Goal: Task Accomplishment & Management: Manage account settings

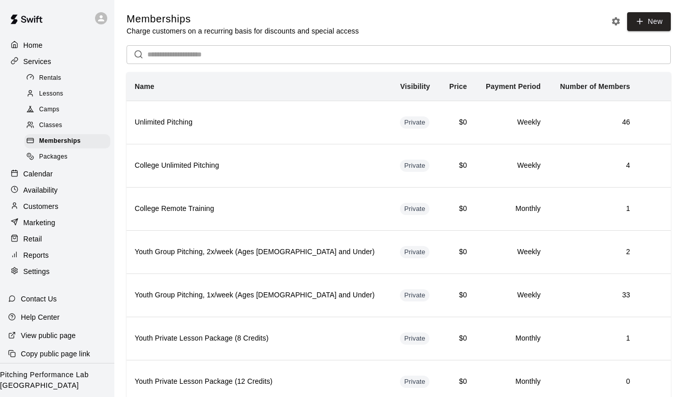
click at [75, 213] on div "Customers" at bounding box center [57, 206] width 98 height 15
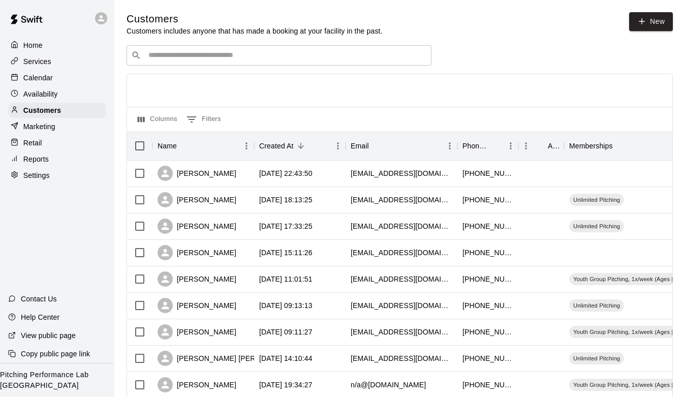
click at [64, 71] on div "Calendar" at bounding box center [57, 77] width 98 height 15
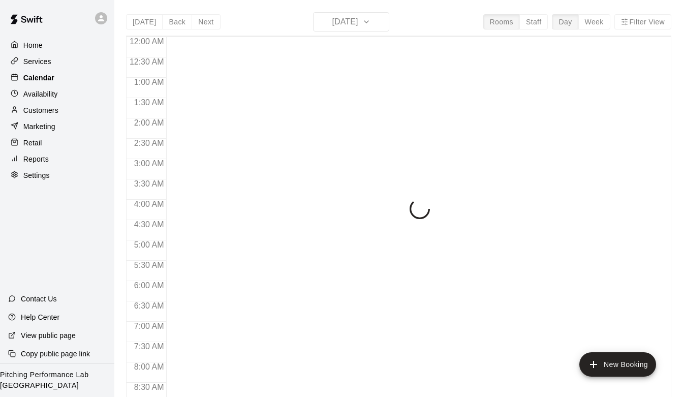
scroll to position [545, 0]
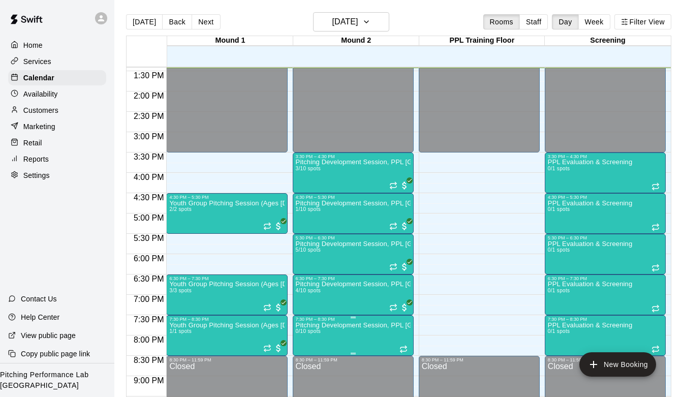
click at [309, 380] on icon "delete" at bounding box center [306, 379] width 12 height 12
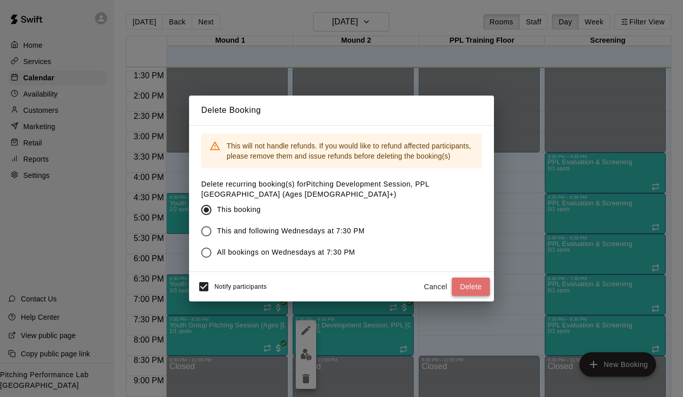
click at [475, 288] on button "Delete" at bounding box center [471, 287] width 38 height 19
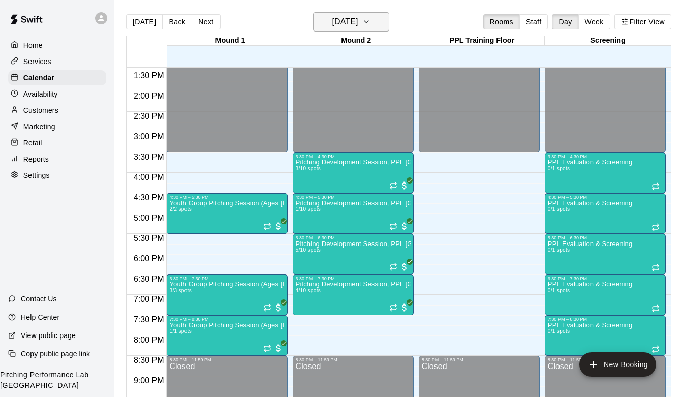
click at [371, 27] on icon "button" at bounding box center [366, 22] width 8 height 12
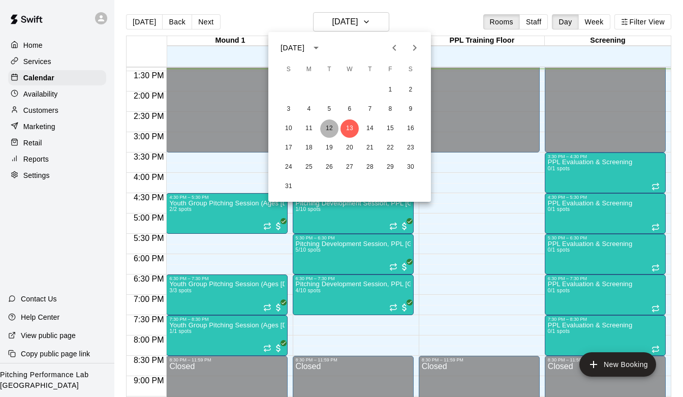
click at [336, 127] on button "12" at bounding box center [329, 128] width 18 height 18
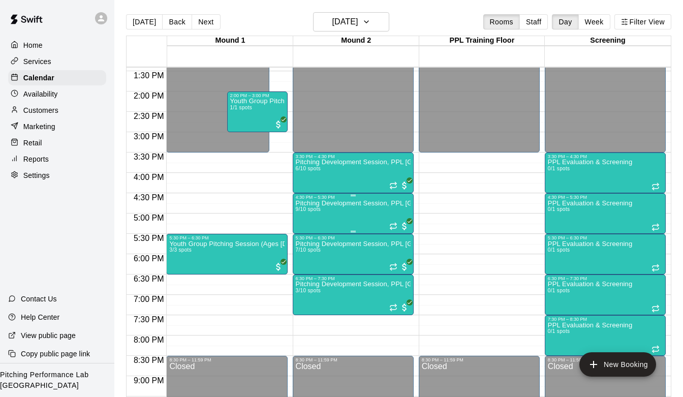
click at [340, 210] on div "Pitching Development Session, PPL [GEOGRAPHIC_DATA] (Ages [DEMOGRAPHIC_DATA]+) …" at bounding box center [353, 398] width 115 height 397
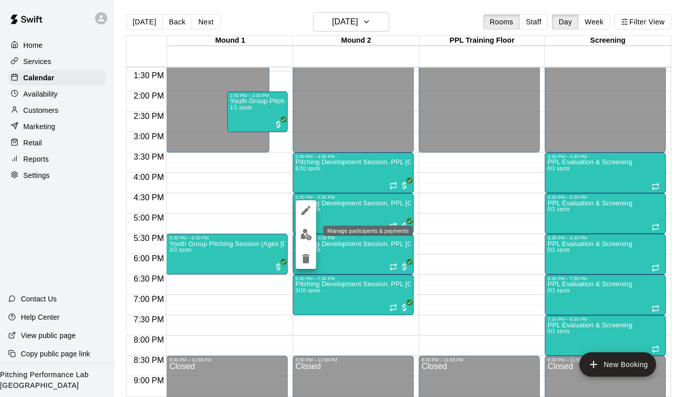
click at [311, 231] on img "edit" at bounding box center [306, 235] width 12 height 12
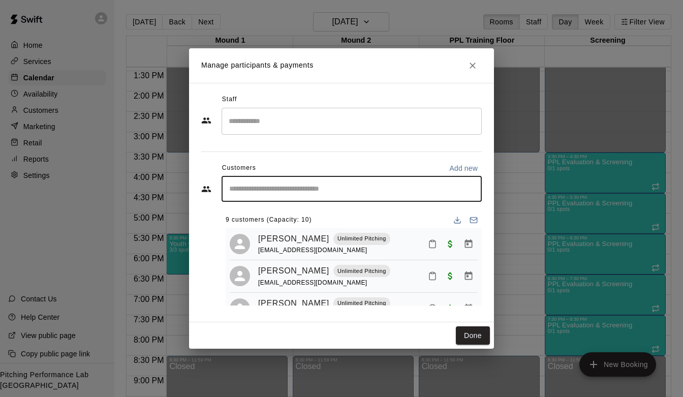
click at [304, 186] on input "Start typing to search customers..." at bounding box center [351, 189] width 251 height 10
type input "****"
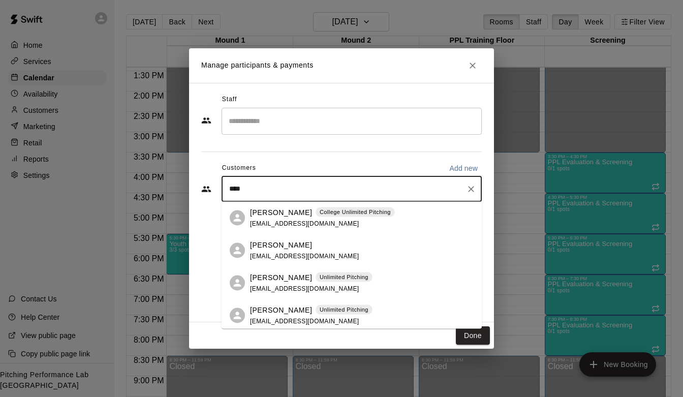
click at [278, 277] on p "[PERSON_NAME]" at bounding box center [281, 277] width 62 height 11
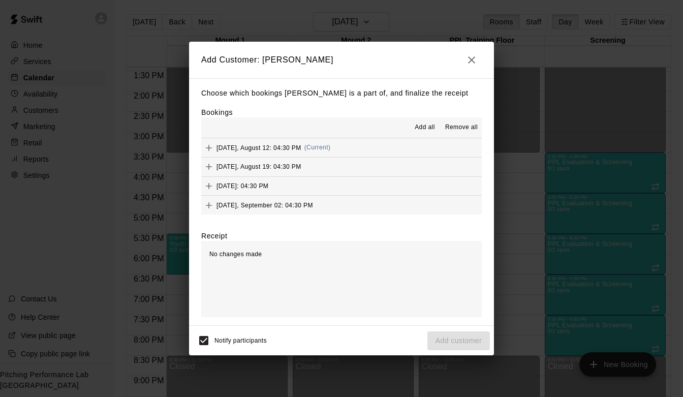
click at [358, 148] on button "[DATE], August 12: 04:30 PM (Current)" at bounding box center [341, 147] width 281 height 19
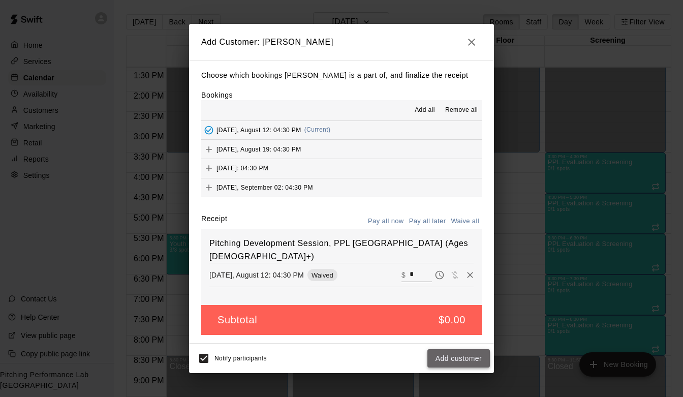
click at [449, 356] on button "Add customer" at bounding box center [459, 358] width 63 height 19
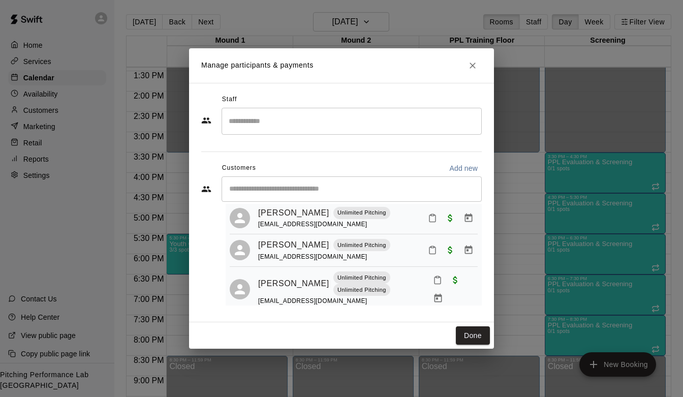
scroll to position [281, 0]
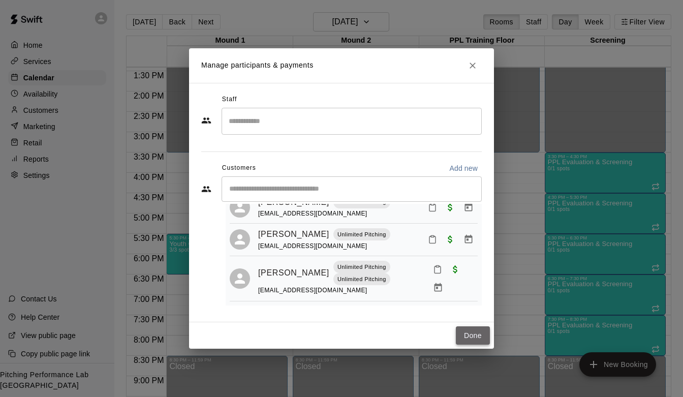
click at [472, 333] on button "Done" at bounding box center [473, 335] width 34 height 19
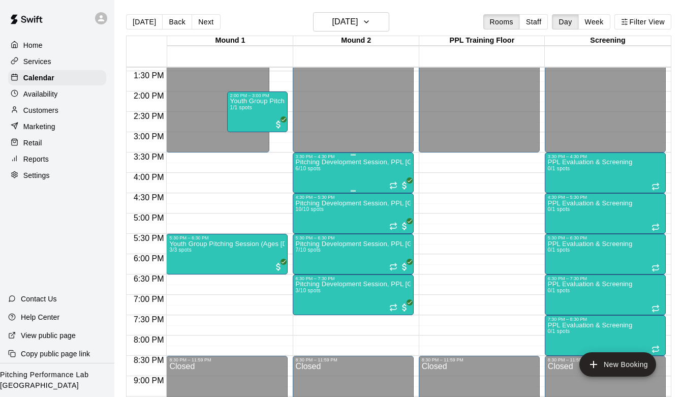
click at [351, 170] on div "Pitching Development Session, PPL [GEOGRAPHIC_DATA] (Ages [DEMOGRAPHIC_DATA]+) …" at bounding box center [353, 357] width 115 height 397
click at [304, 191] on img "edit" at bounding box center [306, 194] width 12 height 12
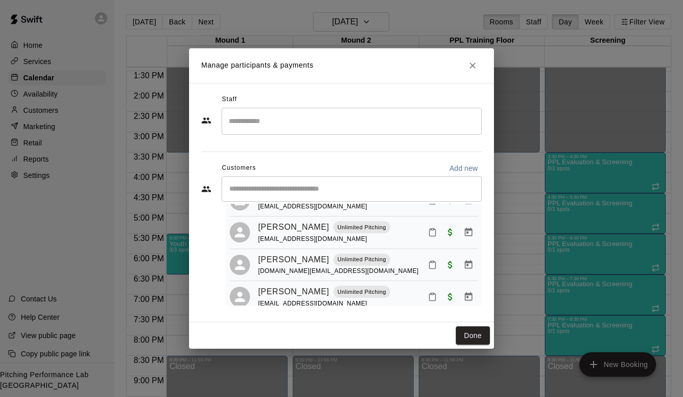
scroll to position [124, 0]
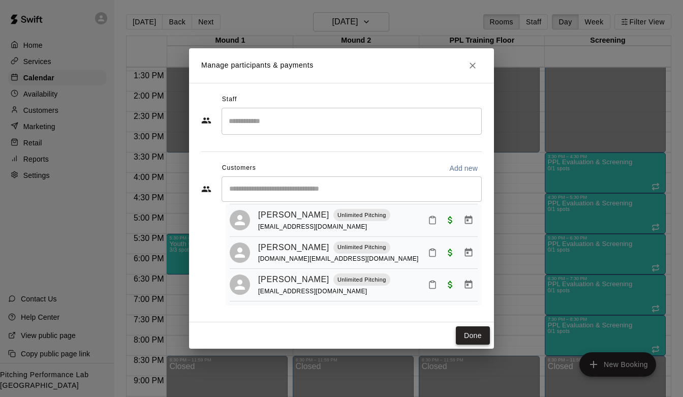
click at [481, 337] on button "Done" at bounding box center [473, 335] width 34 height 19
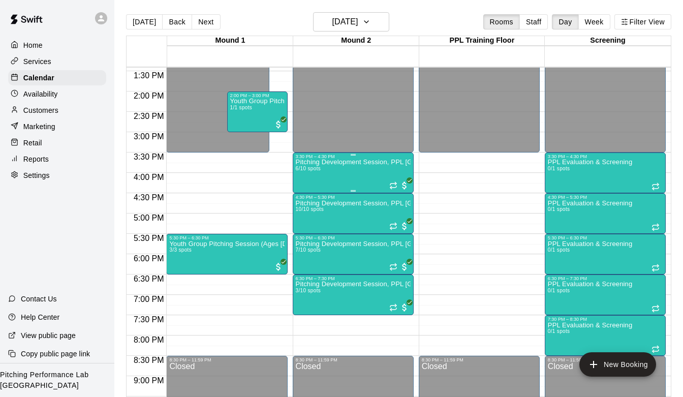
click at [332, 154] on div at bounding box center [353, 155] width 115 height 2
click at [301, 187] on img "edit" at bounding box center [306, 189] width 12 height 12
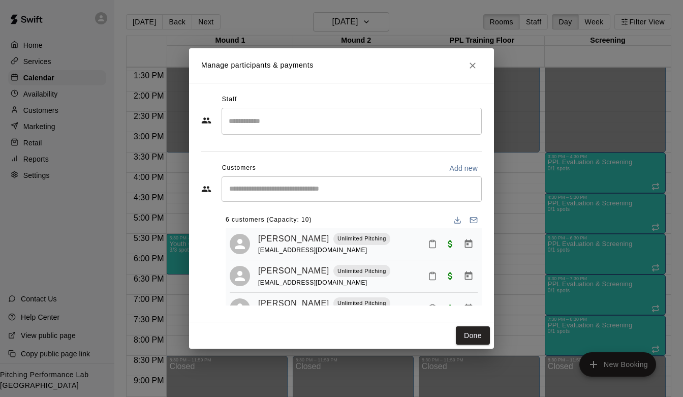
click at [296, 192] on input "Start typing to search customers..." at bounding box center [351, 189] width 251 height 10
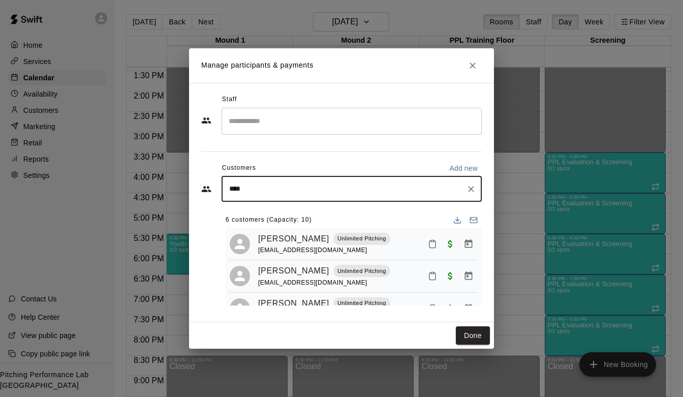
type input "*****"
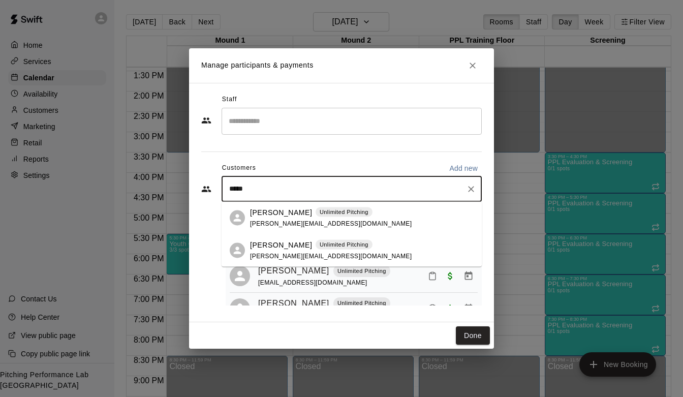
click at [288, 213] on p "[PERSON_NAME]" at bounding box center [281, 212] width 62 height 11
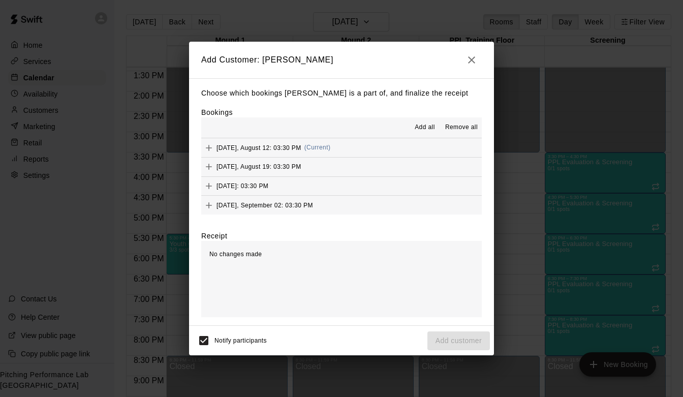
click at [315, 150] on span "(Current)" at bounding box center [318, 147] width 26 height 7
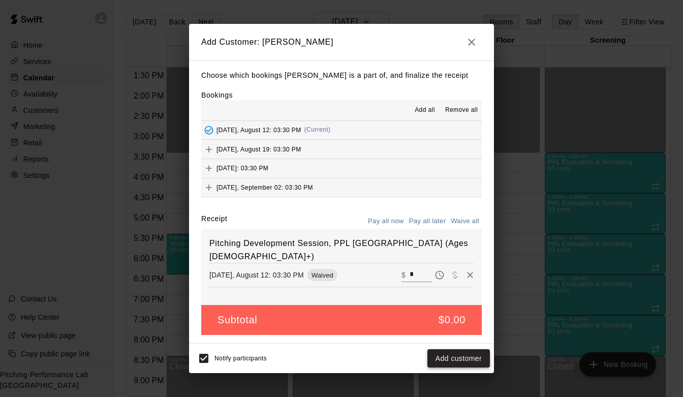
click at [447, 350] on button "Add customer" at bounding box center [459, 358] width 63 height 19
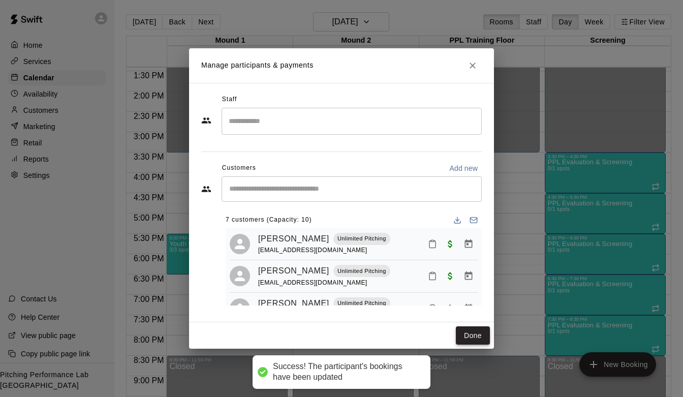
click at [476, 327] on button "Done" at bounding box center [473, 335] width 34 height 19
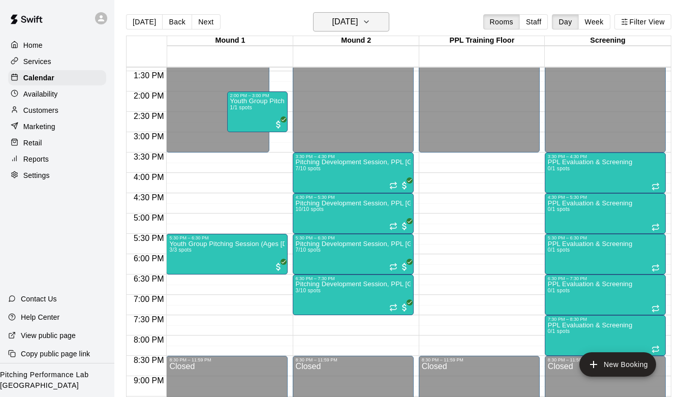
click at [358, 24] on h6 "[DATE]" at bounding box center [345, 22] width 26 height 14
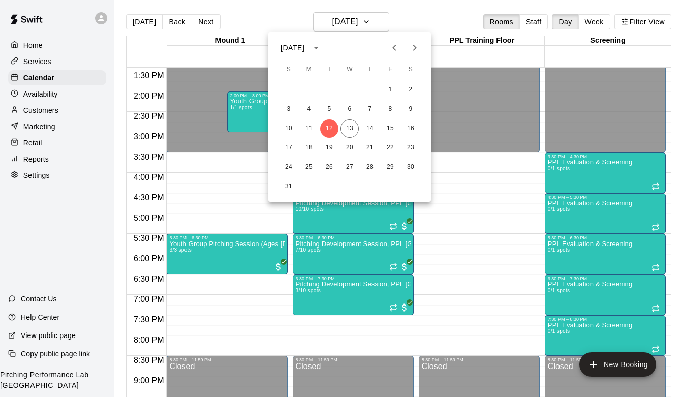
click at [427, 222] on div at bounding box center [341, 198] width 683 height 397
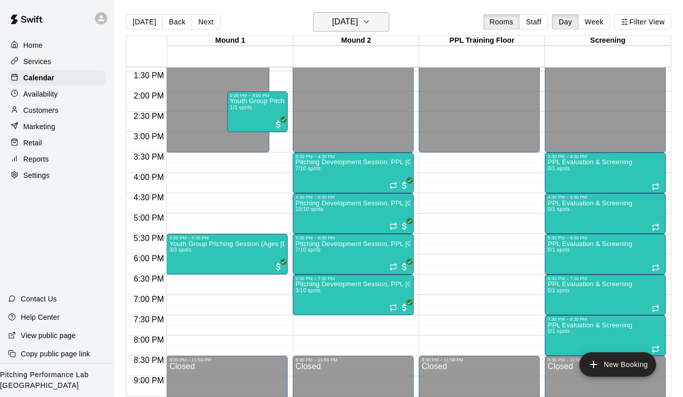
click at [375, 19] on button "[DATE]" at bounding box center [351, 21] width 76 height 19
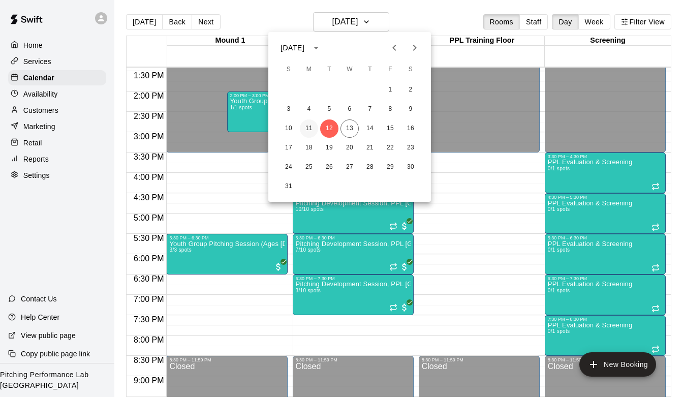
click at [312, 127] on button "11" at bounding box center [309, 128] width 18 height 18
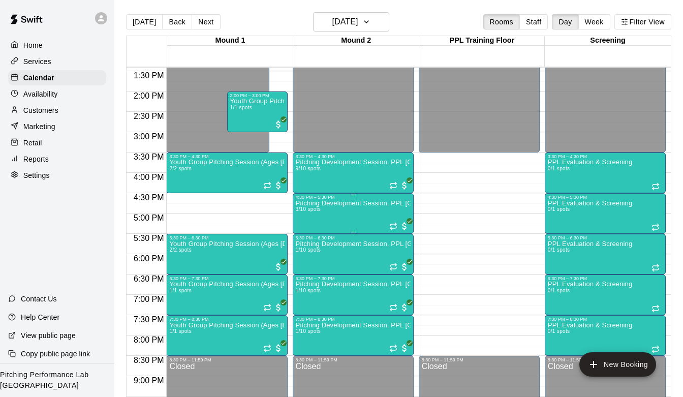
click at [330, 215] on div "Pitching Development Session, PPL [GEOGRAPHIC_DATA] (Ages [DEMOGRAPHIC_DATA]+) …" at bounding box center [353, 398] width 115 height 397
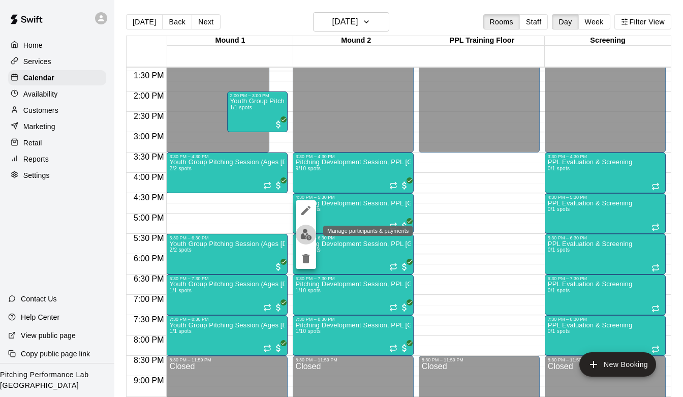
click at [301, 234] on img "edit" at bounding box center [306, 235] width 12 height 12
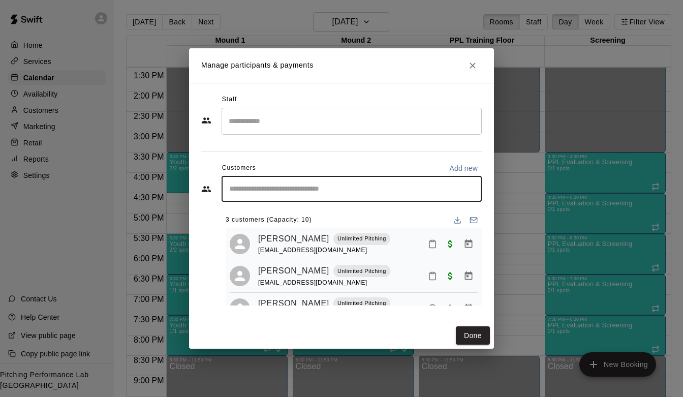
click at [284, 193] on input "Start typing to search customers..." at bounding box center [351, 189] width 251 height 10
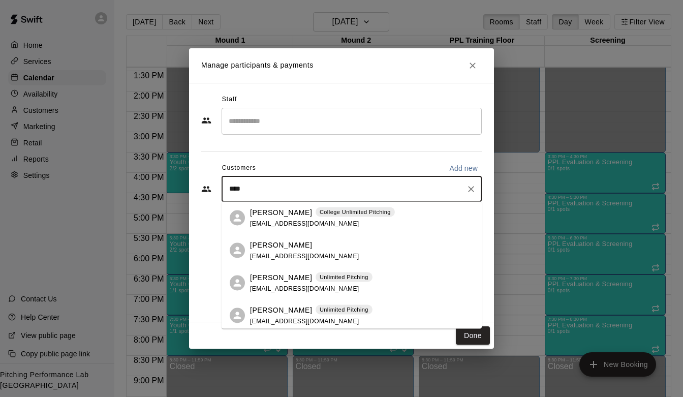
type input "****"
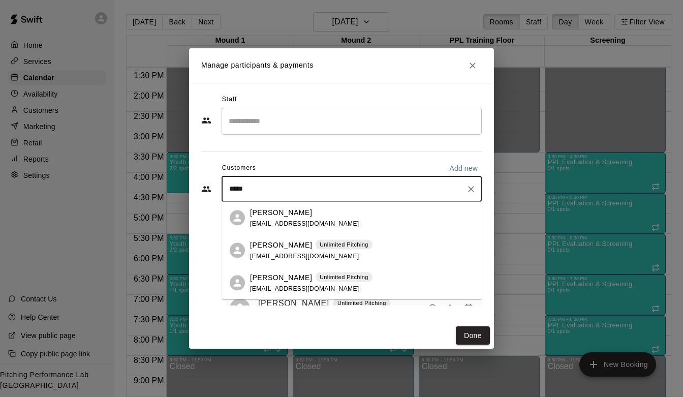
click at [277, 255] on span "[EMAIL_ADDRESS][DOMAIN_NAME]" at bounding box center [304, 255] width 109 height 7
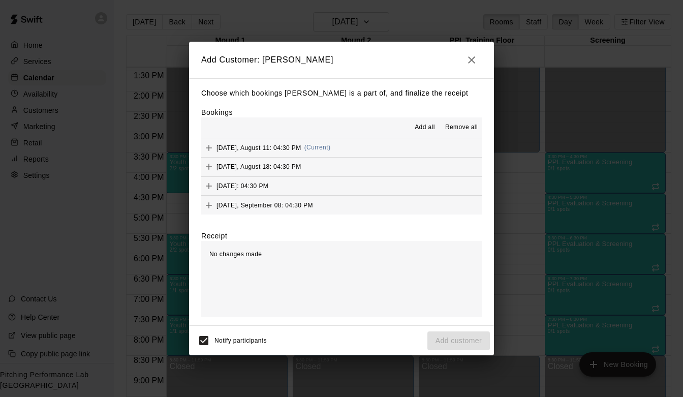
click at [402, 150] on button "[DATE], August 11: 04:30 PM (Current)" at bounding box center [341, 147] width 281 height 19
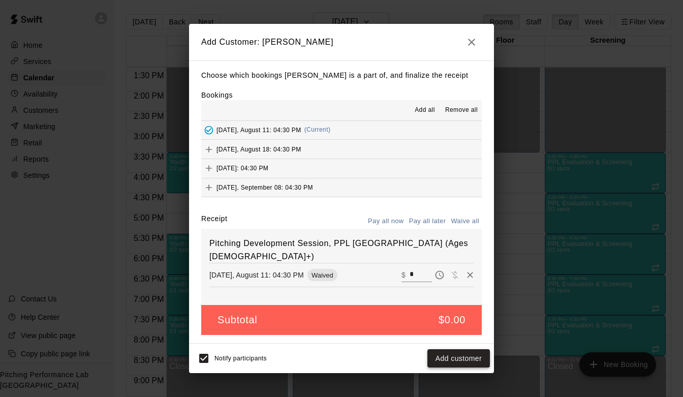
click at [450, 357] on button "Add customer" at bounding box center [459, 358] width 63 height 19
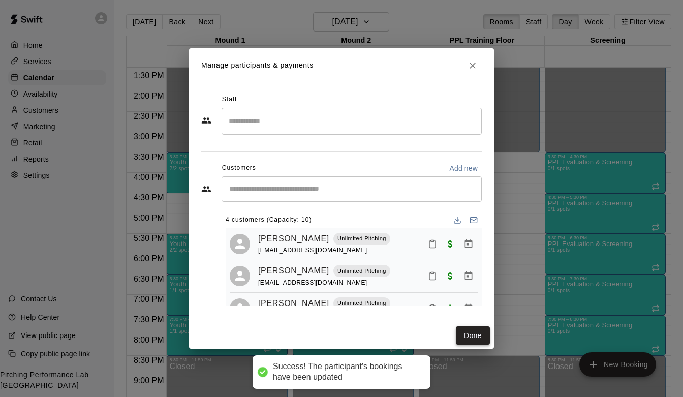
click at [479, 332] on button "Done" at bounding box center [473, 335] width 34 height 19
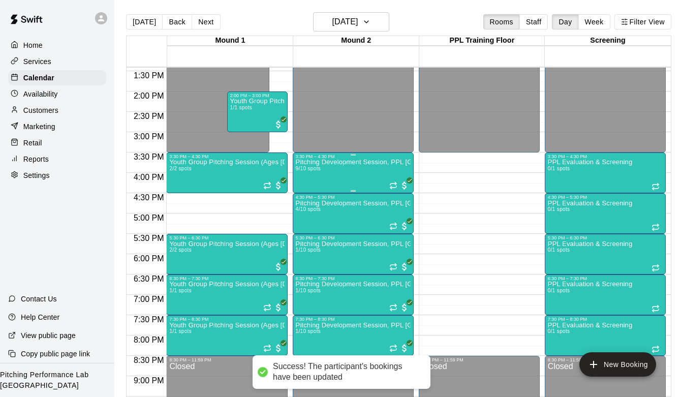
click at [310, 172] on div "Pitching Development Session, PPL [GEOGRAPHIC_DATA] (Ages [DEMOGRAPHIC_DATA]+) …" at bounding box center [353, 357] width 115 height 397
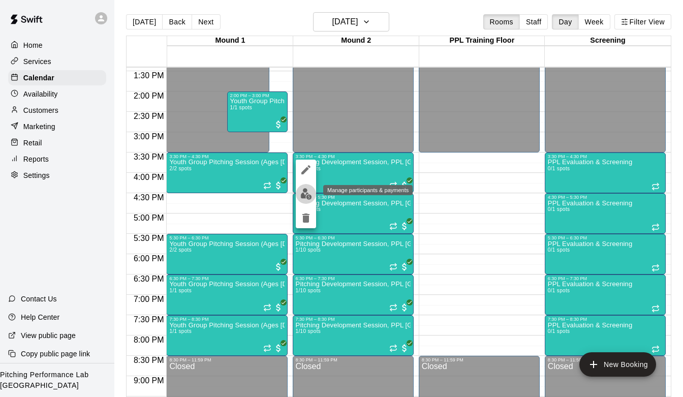
click at [300, 197] on img "edit" at bounding box center [306, 194] width 12 height 12
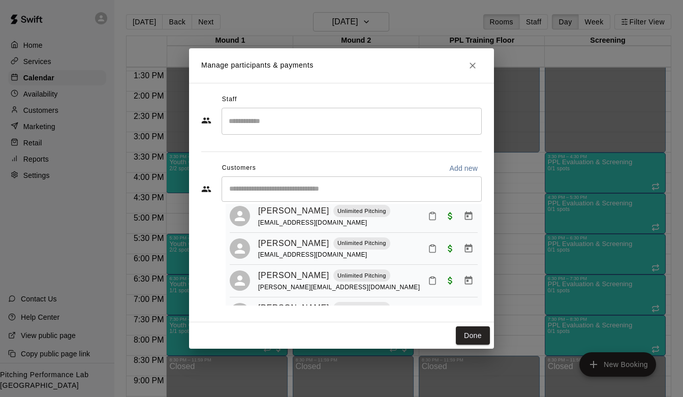
scroll to position [44, 0]
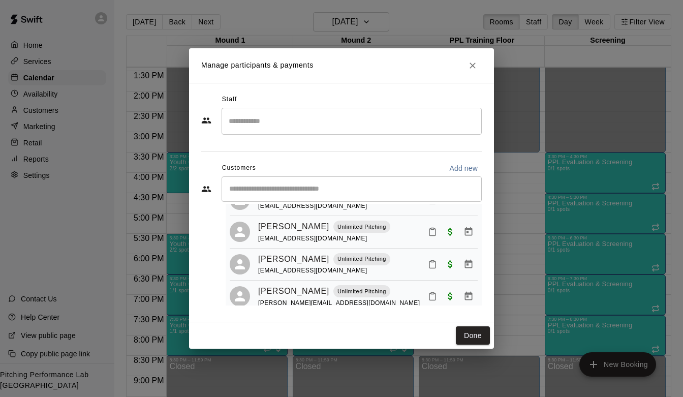
click at [300, 184] on input "Start typing to search customers..." at bounding box center [351, 189] width 251 height 10
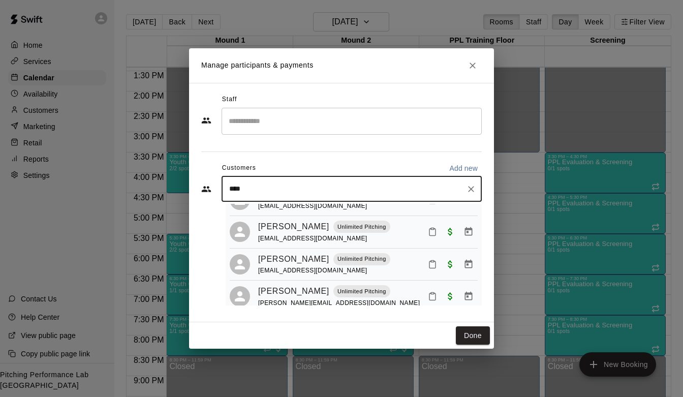
type input "*****"
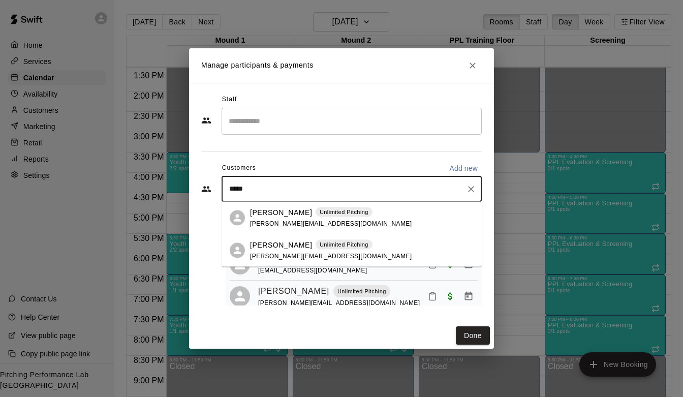
click at [266, 227] on span "[PERSON_NAME][EMAIL_ADDRESS][DOMAIN_NAME]" at bounding box center [331, 223] width 162 height 7
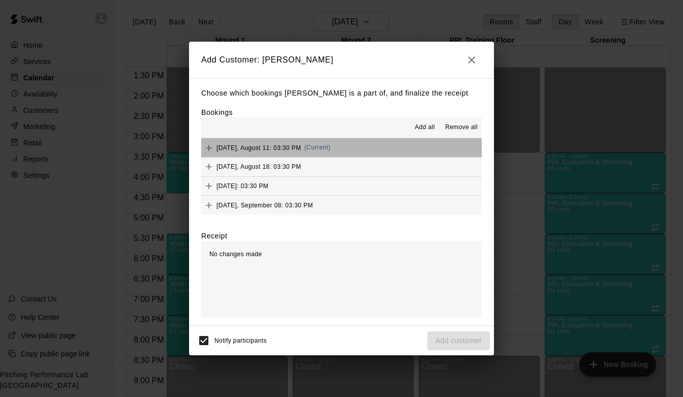
click at [349, 147] on button "[DATE], August 11: 03:30 PM (Current)" at bounding box center [341, 147] width 281 height 19
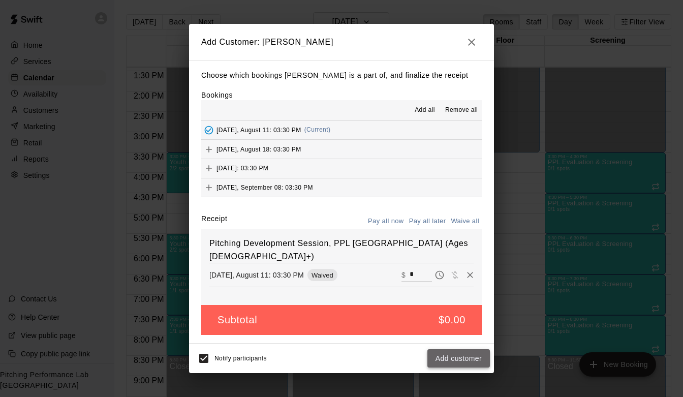
click at [453, 353] on button "Add customer" at bounding box center [459, 358] width 63 height 19
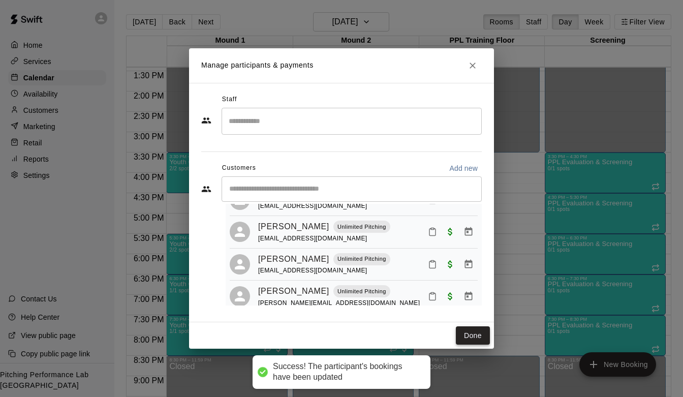
click at [472, 337] on button "Done" at bounding box center [473, 335] width 34 height 19
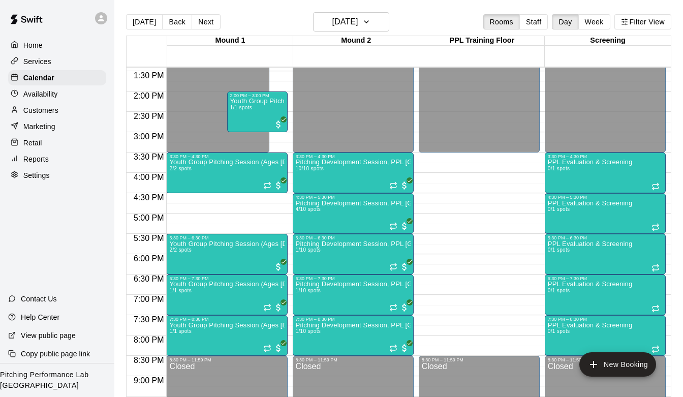
click at [37, 47] on p "Home" at bounding box center [32, 45] width 19 height 10
